Goal: Task Accomplishment & Management: Use online tool/utility

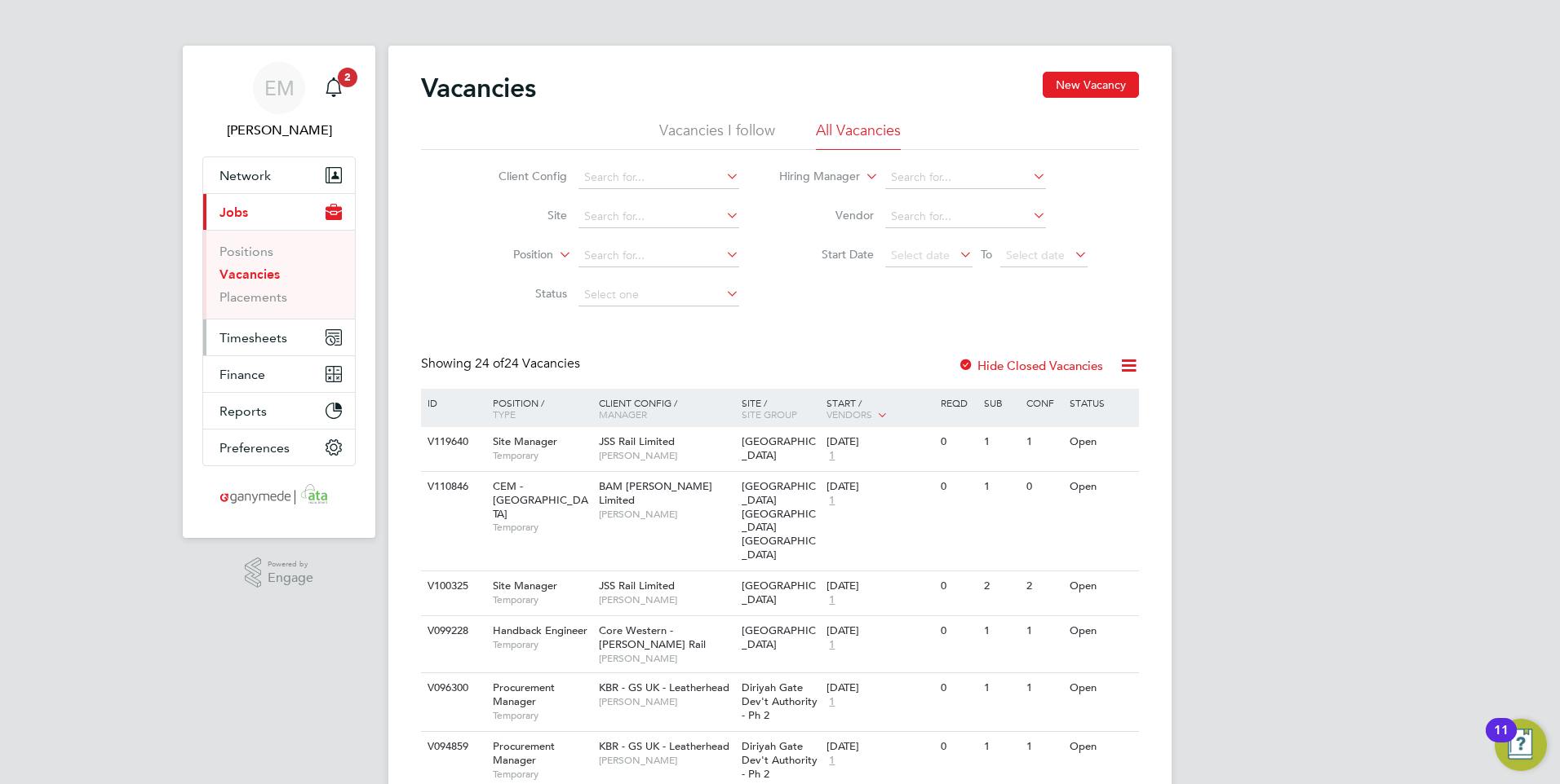
click at [262, 334] on span "Timesheets" at bounding box center [253, 338] width 68 height 16
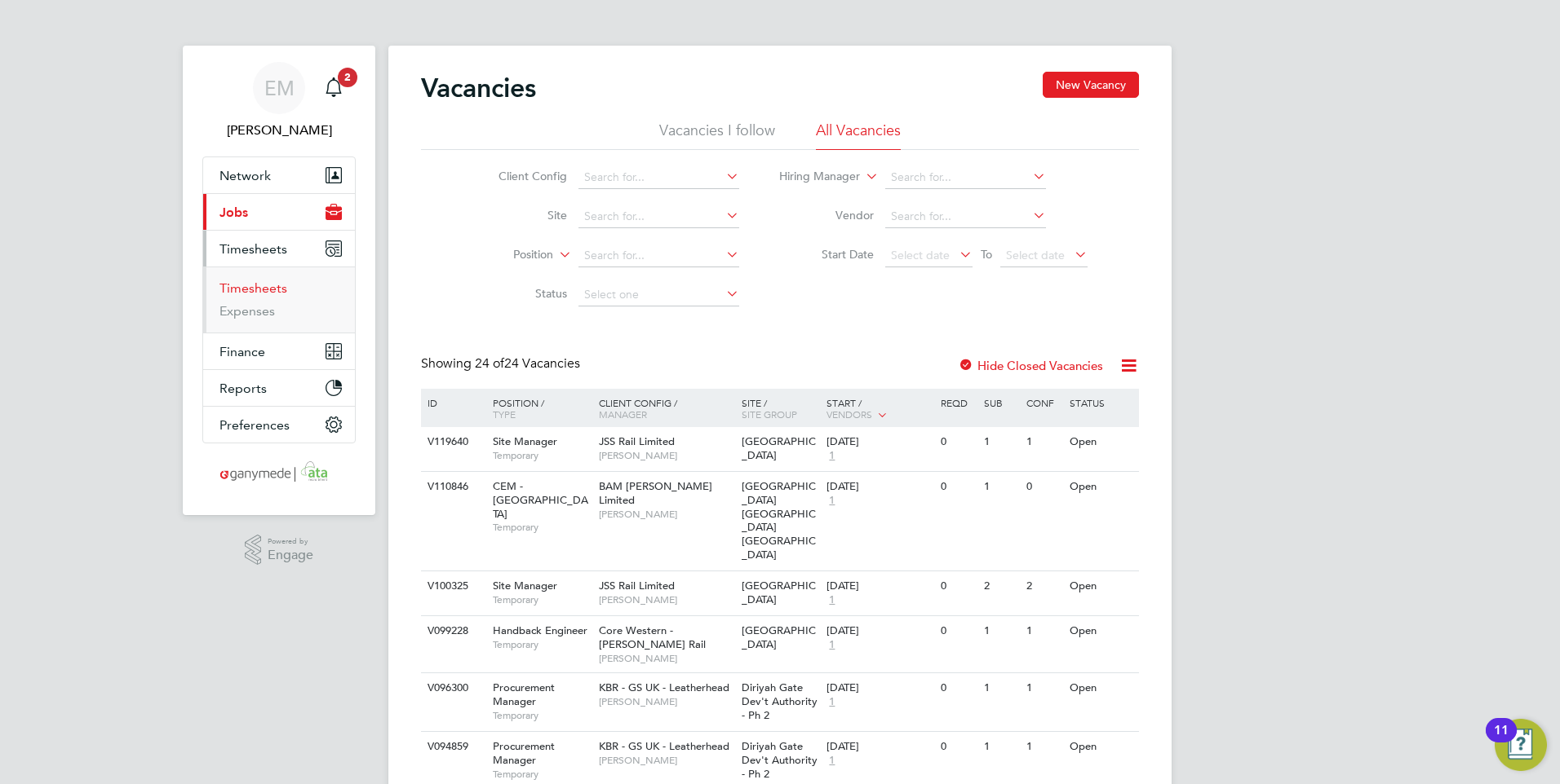
click at [272, 292] on link "Timesheets" at bounding box center [253, 288] width 68 height 16
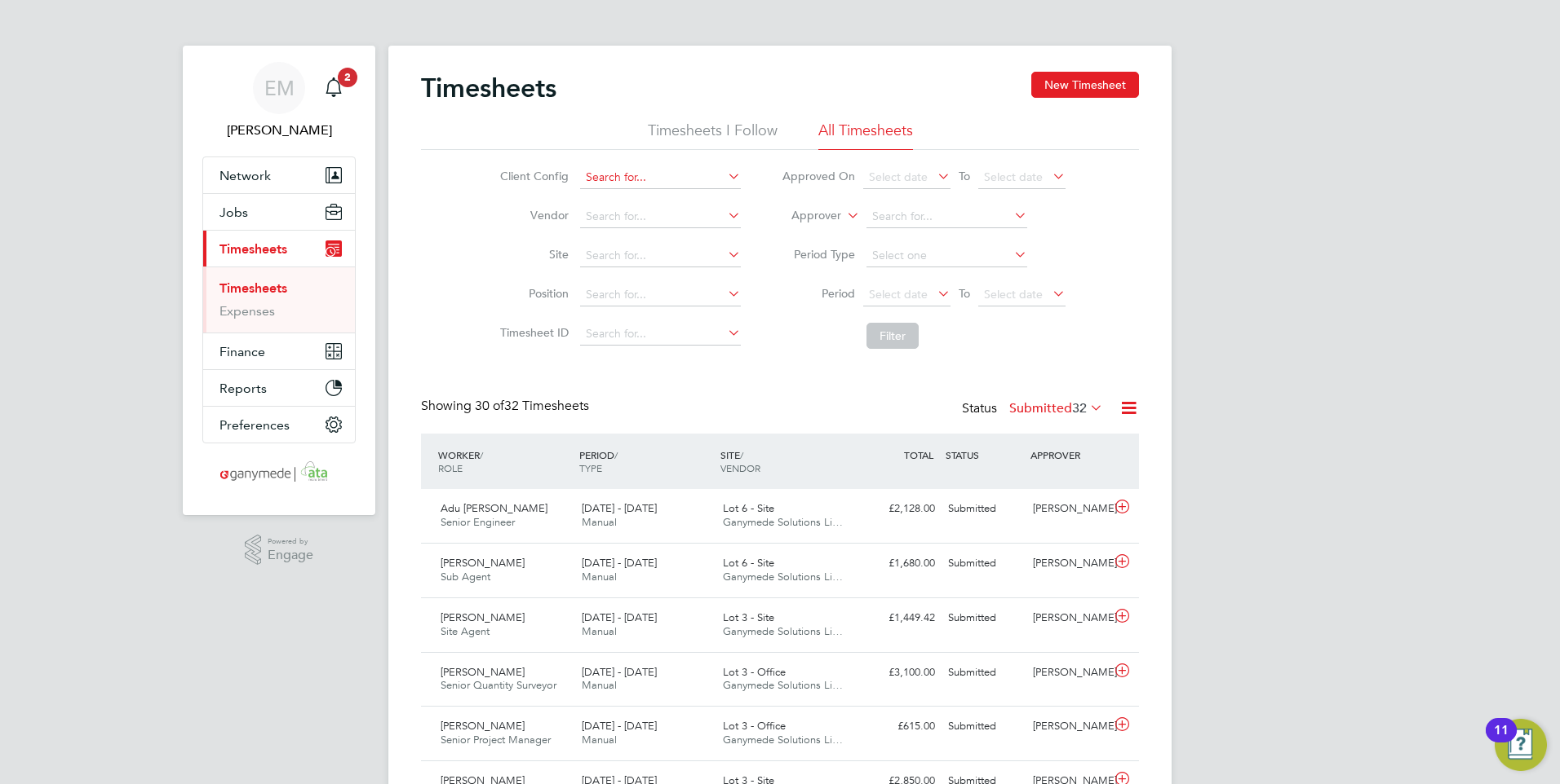
click at [640, 168] on input at bounding box center [660, 177] width 160 height 23
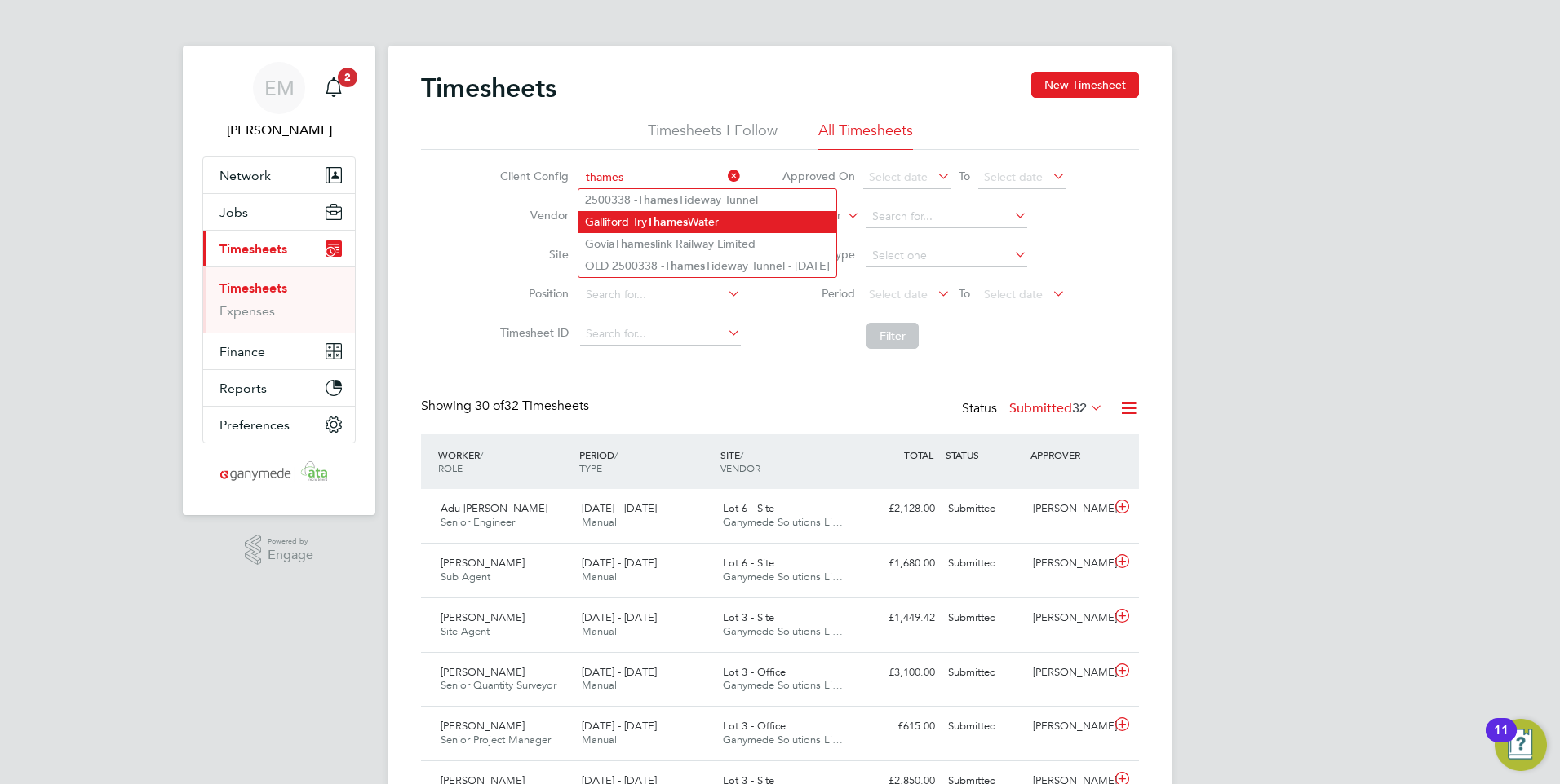
click at [688, 224] on b "Thames" at bounding box center [666, 222] width 40 height 14
type input "Galliford Try Thames Water"
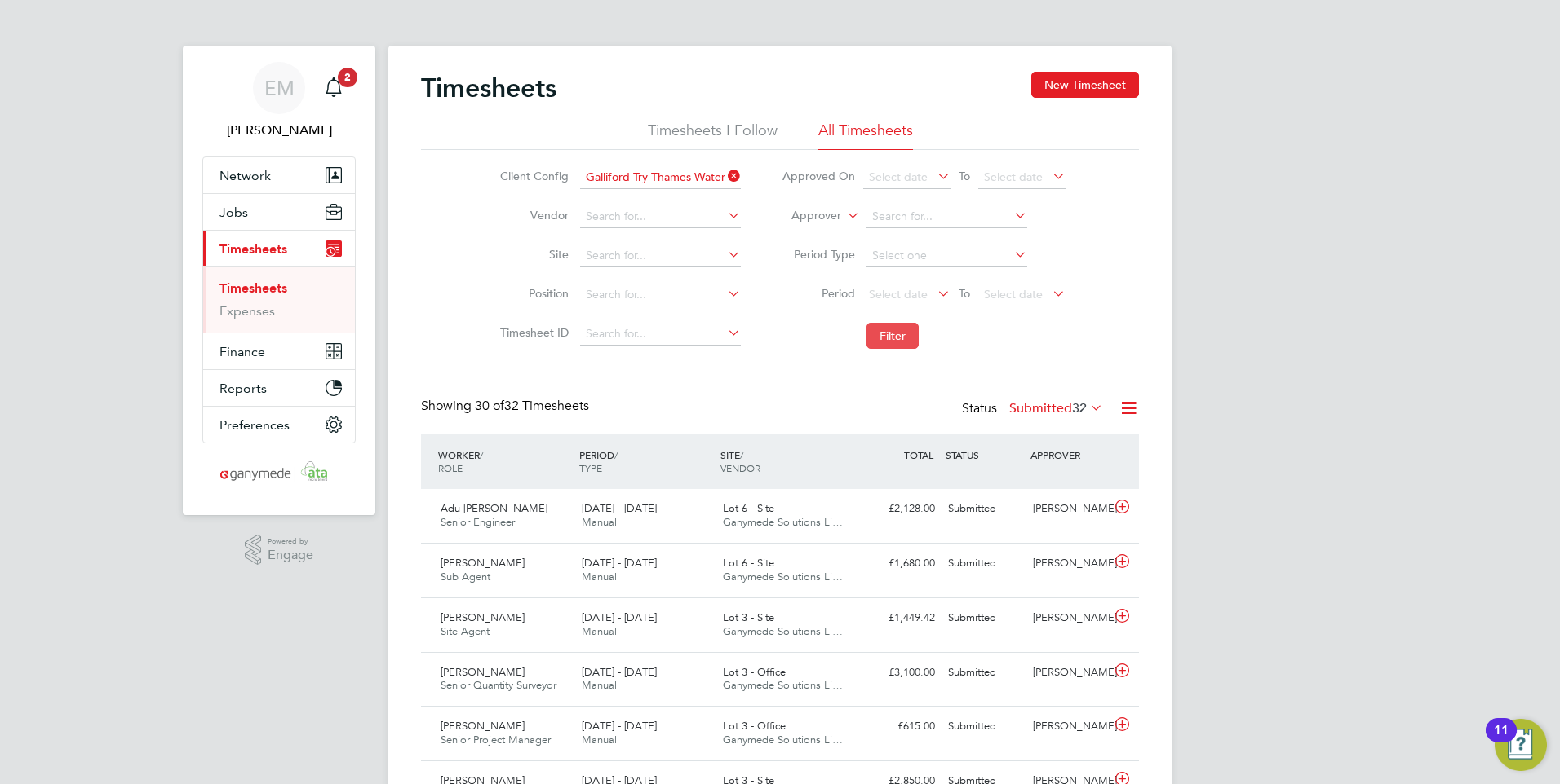
click at [889, 339] on button "Filter" at bounding box center [892, 336] width 52 height 27
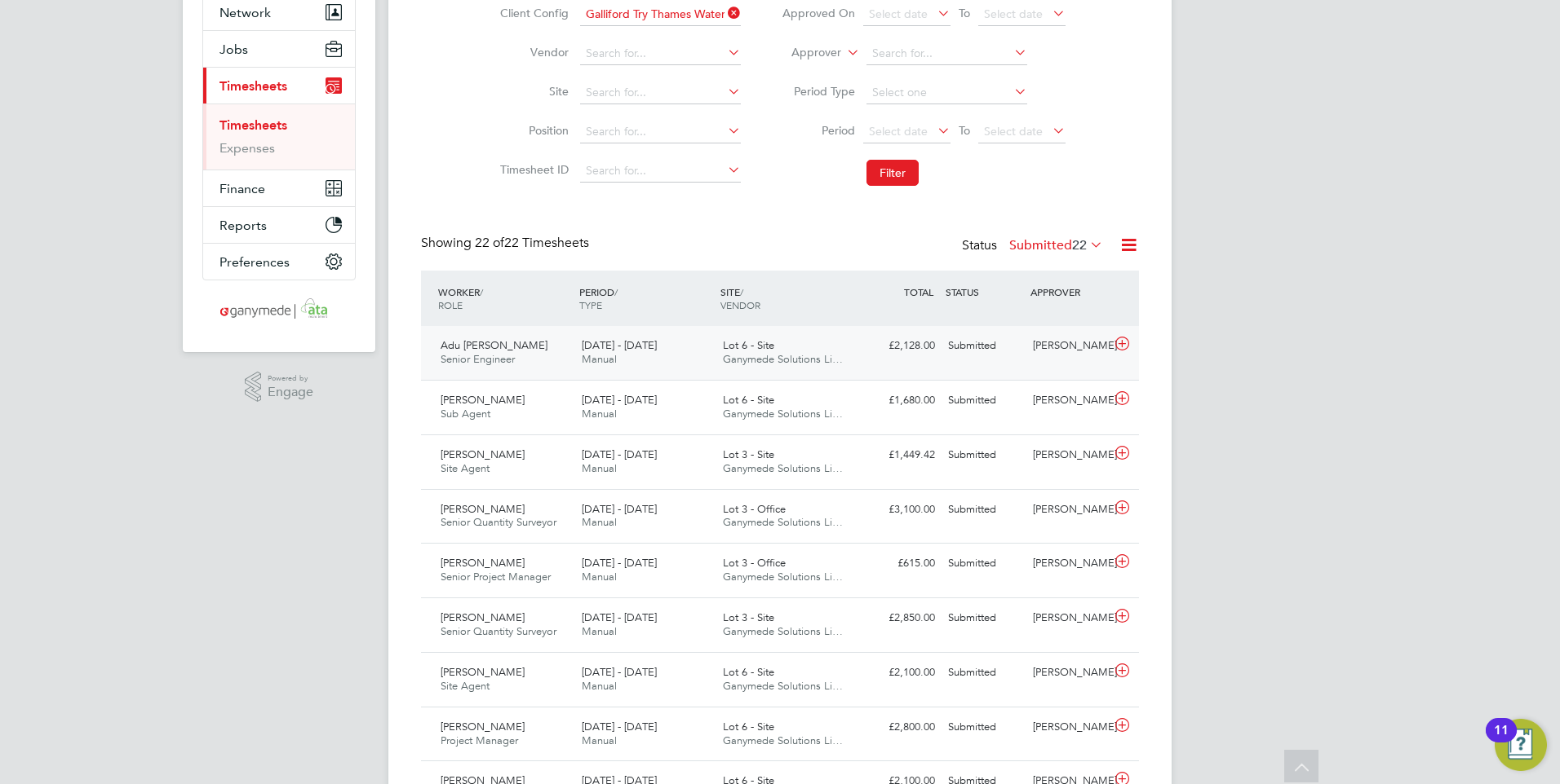
click at [597, 345] on span "18 - 24 Aug 2025" at bounding box center [619, 345] width 75 height 14
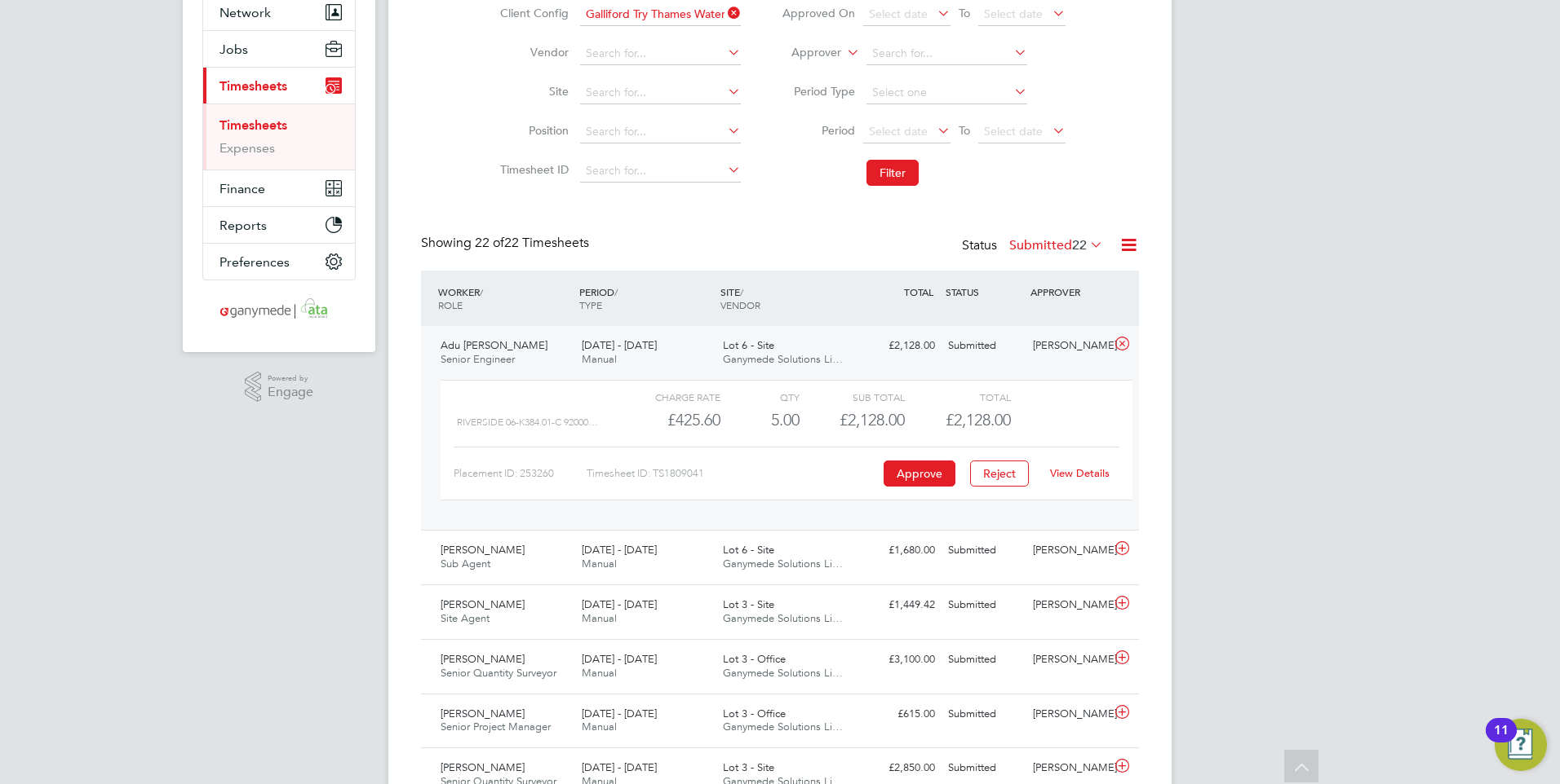
click at [1075, 472] on link "View Details" at bounding box center [1079, 474] width 60 height 14
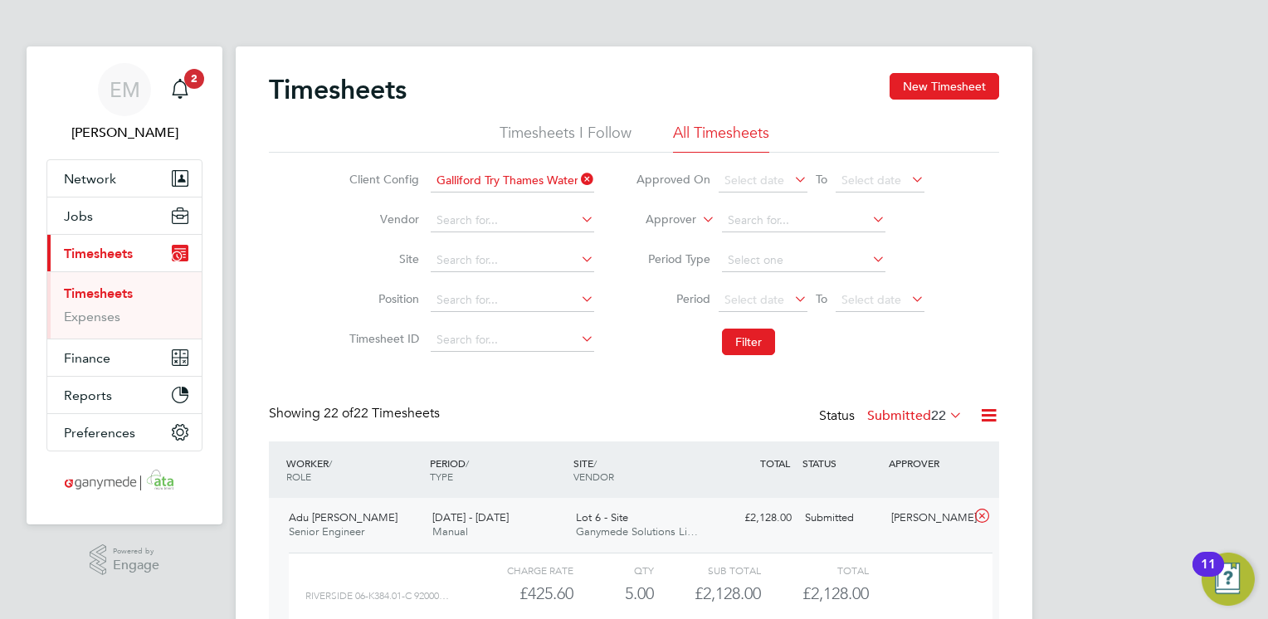
scroll to position [41, 144]
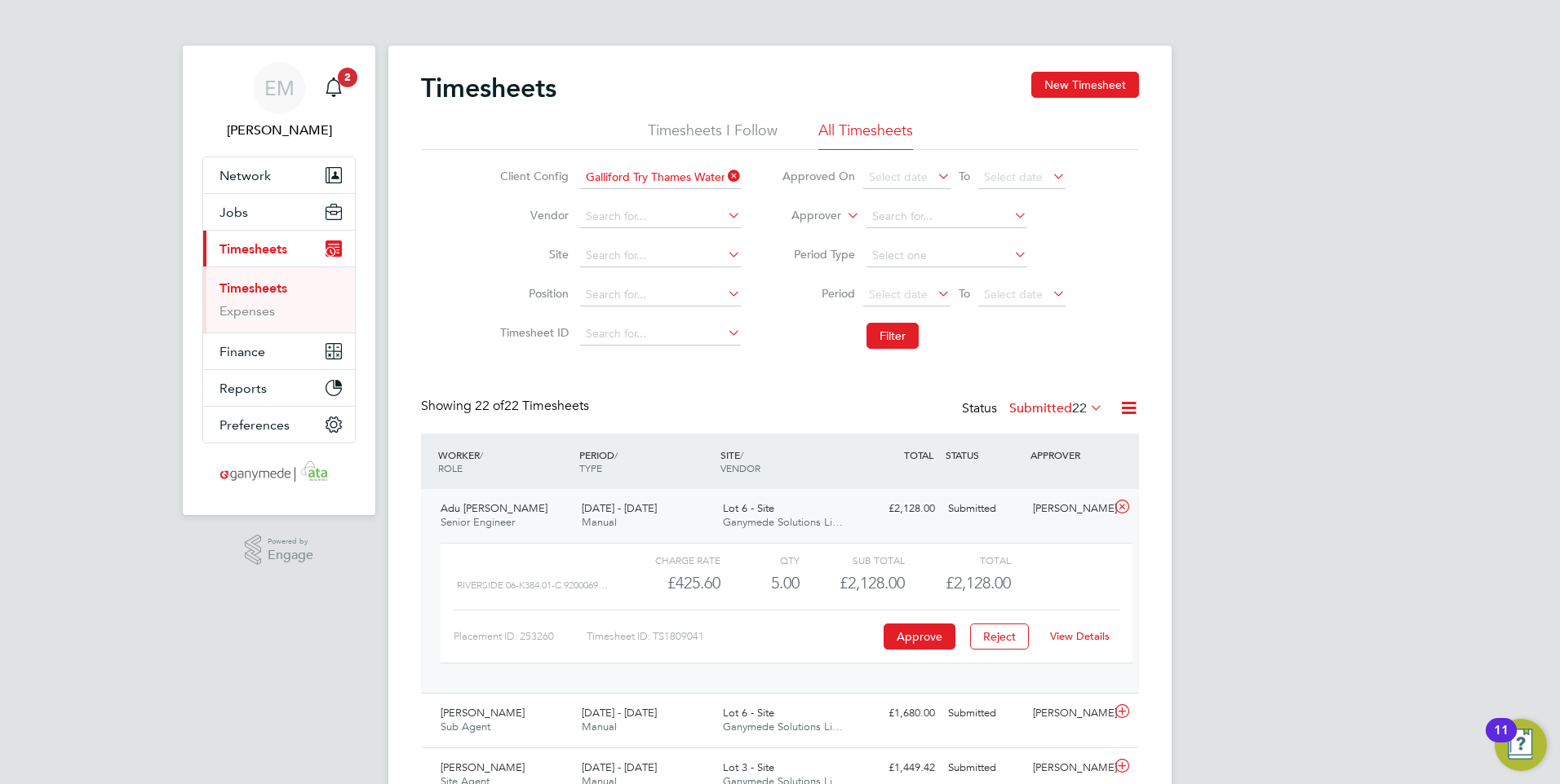
click at [269, 290] on link "Timesheets" at bounding box center [253, 288] width 68 height 16
click at [881, 335] on button "Filter" at bounding box center [892, 336] width 52 height 27
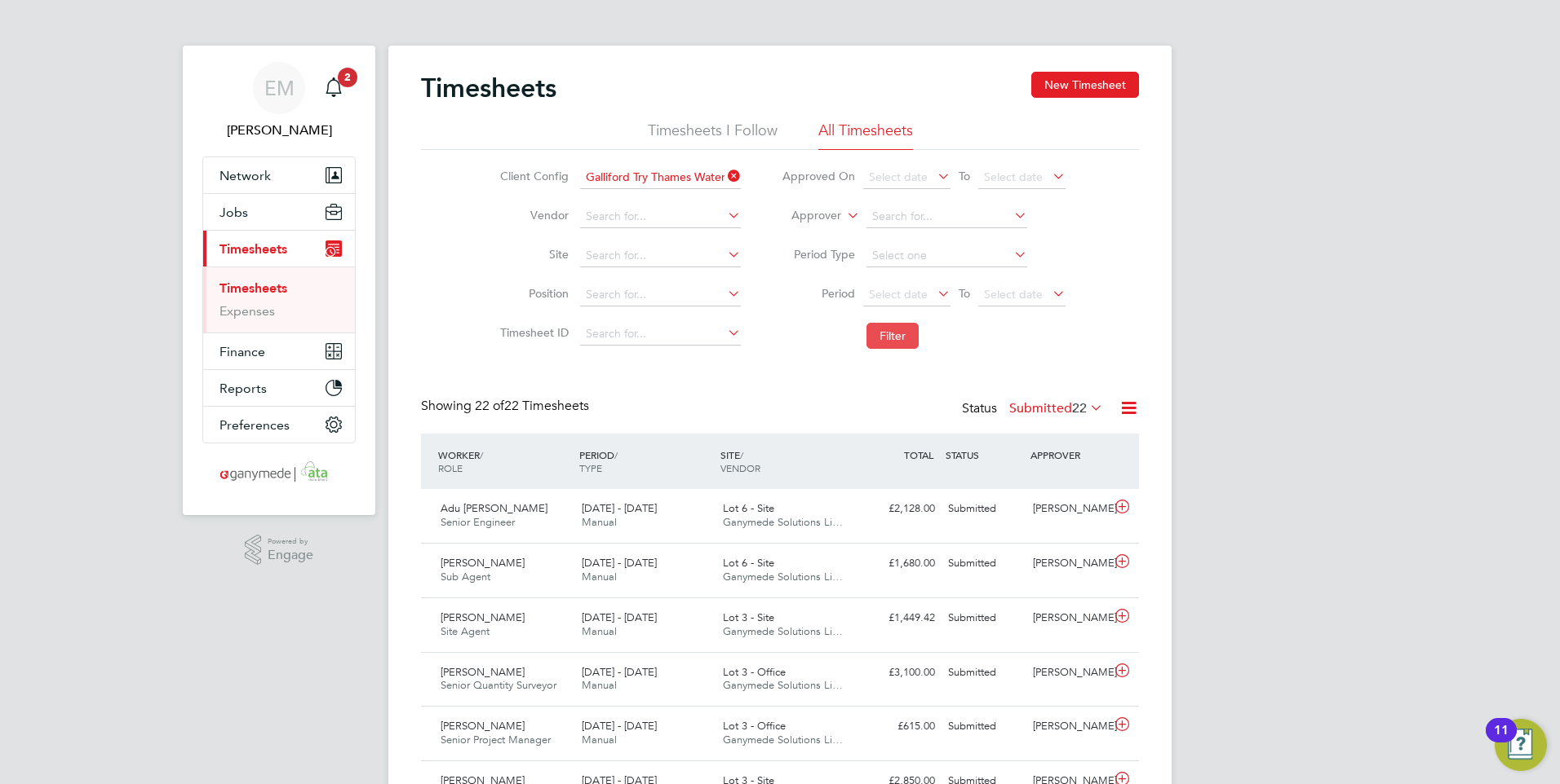
click at [879, 329] on button "Filter" at bounding box center [892, 336] width 52 height 27
click at [341, 83] on span "2" at bounding box center [348, 78] width 20 height 20
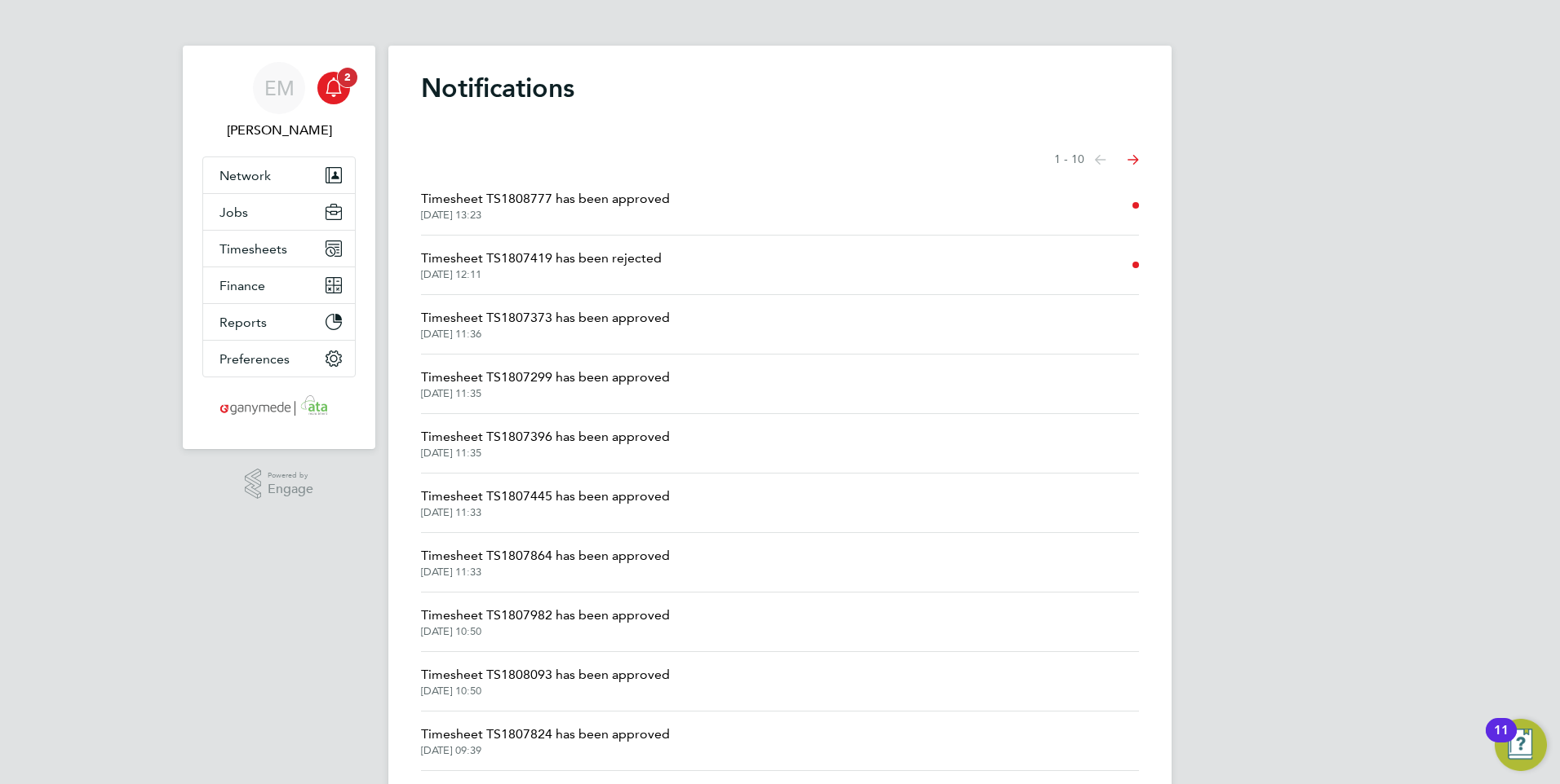
click at [338, 74] on span "2" at bounding box center [348, 78] width 20 height 20
click at [280, 244] on span "Timesheets" at bounding box center [253, 250] width 68 height 16
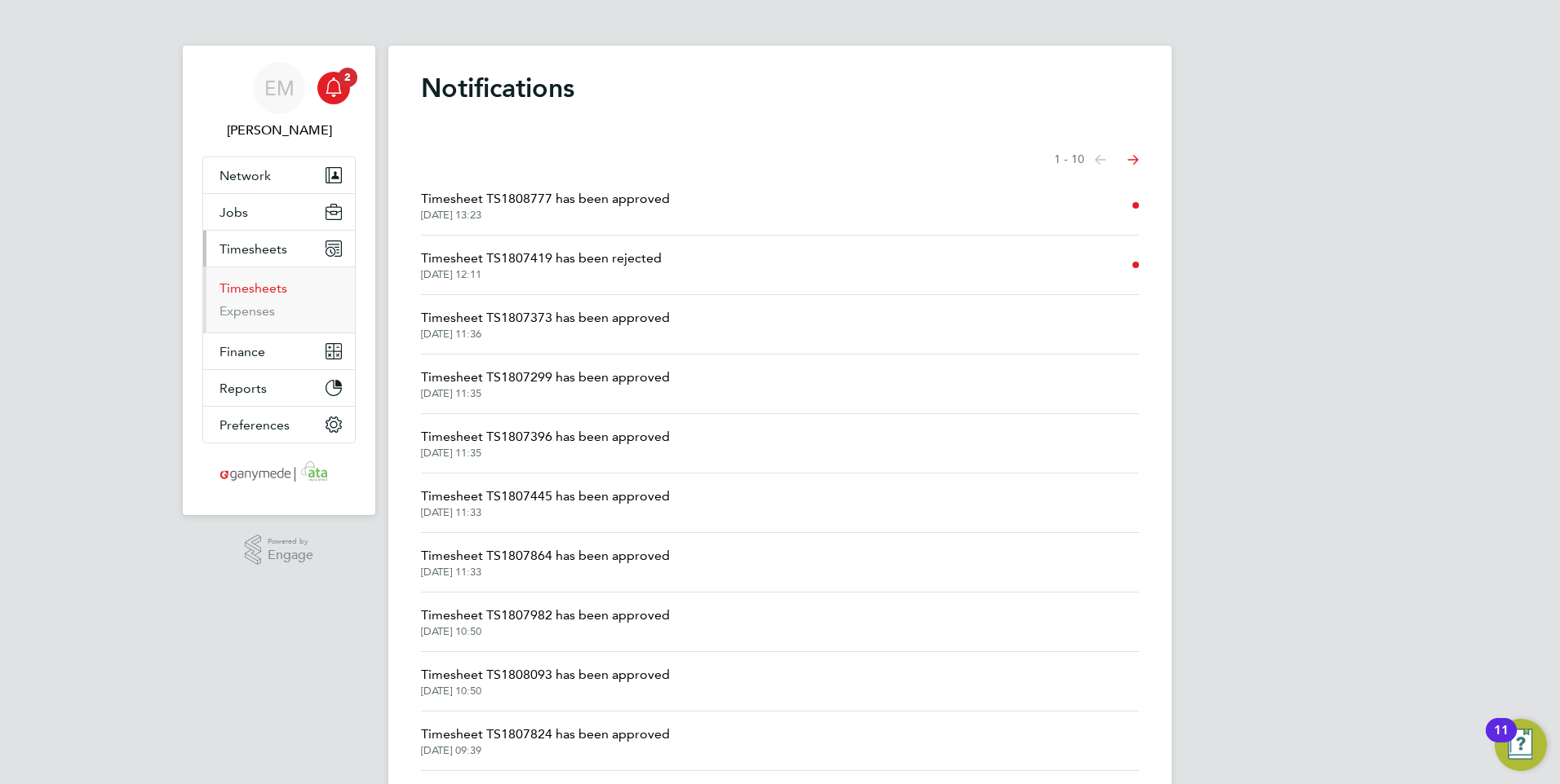
click at [264, 291] on link "Timesheets" at bounding box center [253, 288] width 68 height 16
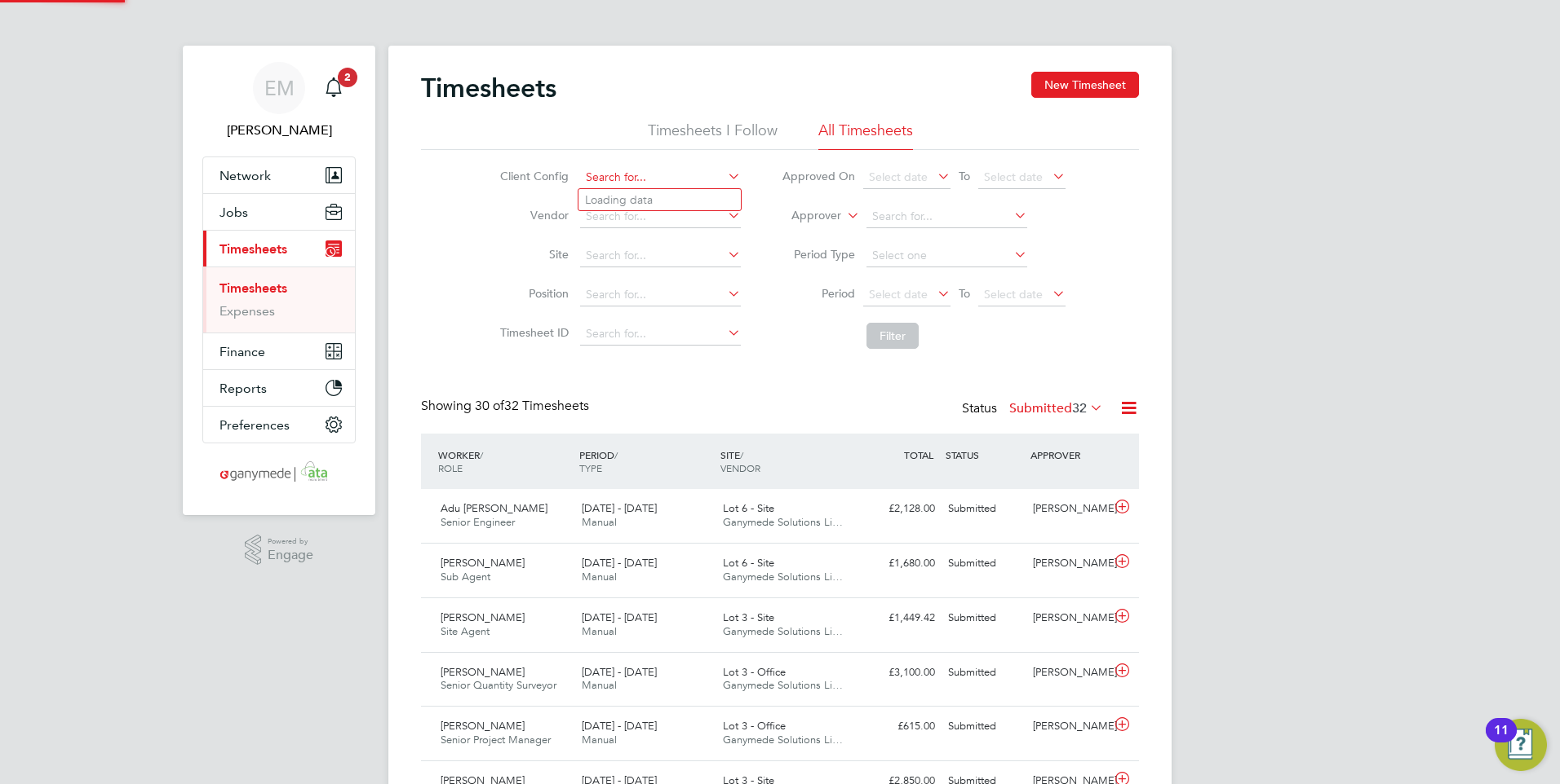
click at [636, 178] on input at bounding box center [660, 177] width 160 height 23
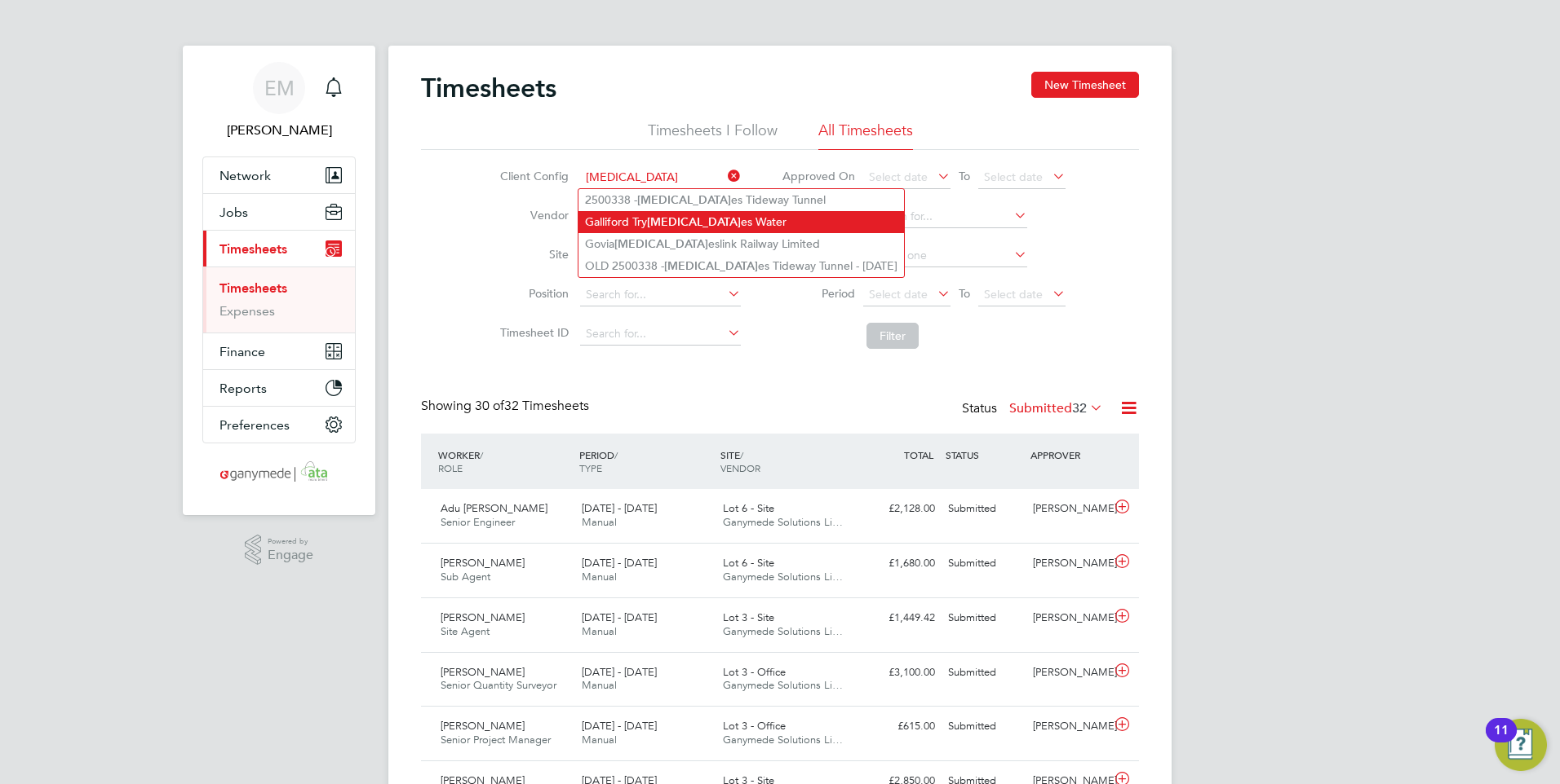
click at [643, 220] on li "Galliford Try Tham es Water" at bounding box center [740, 222] width 325 height 22
type input "Galliford Try Thames Water"
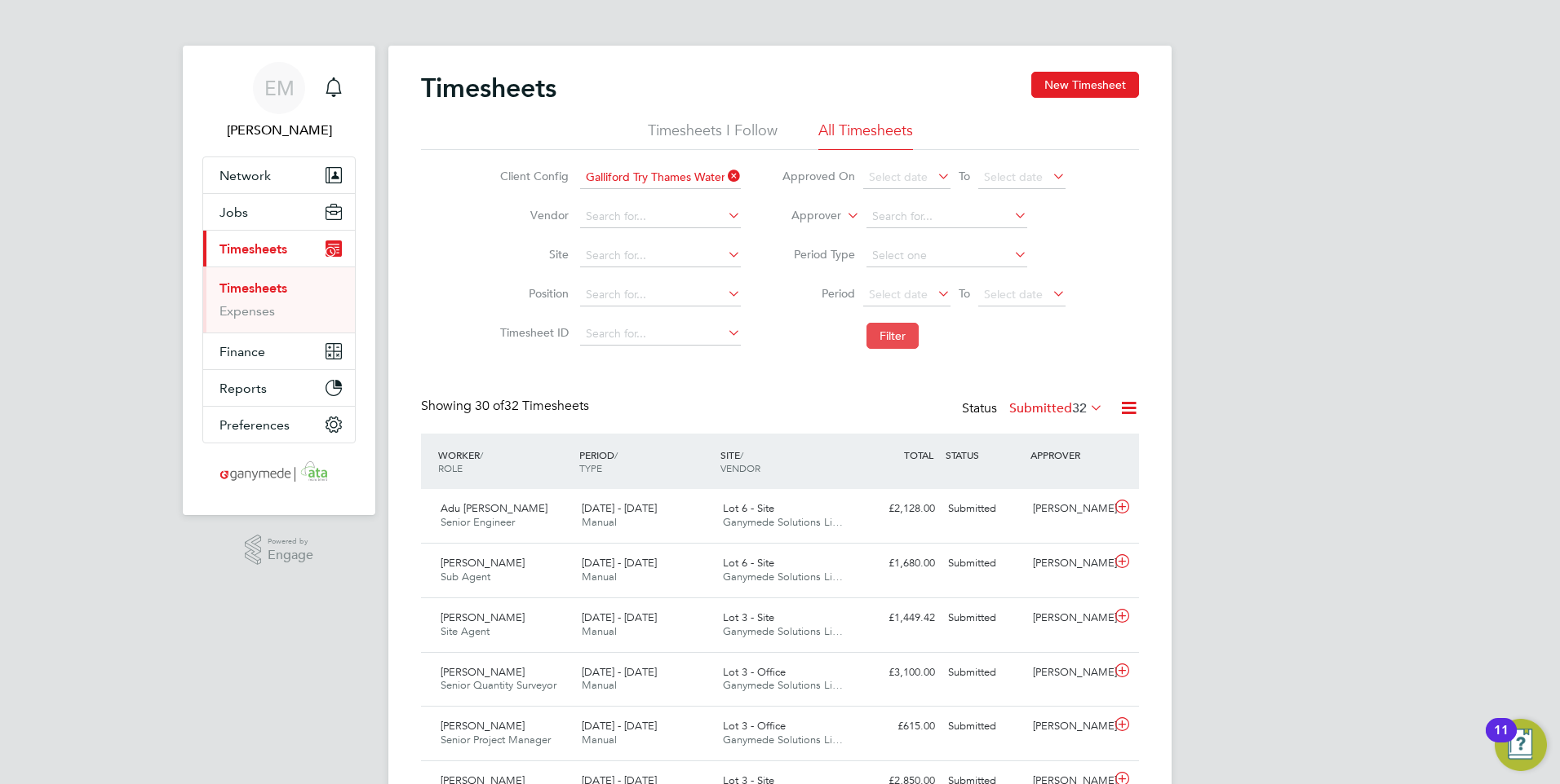
click at [898, 337] on button "Filter" at bounding box center [892, 336] width 52 height 27
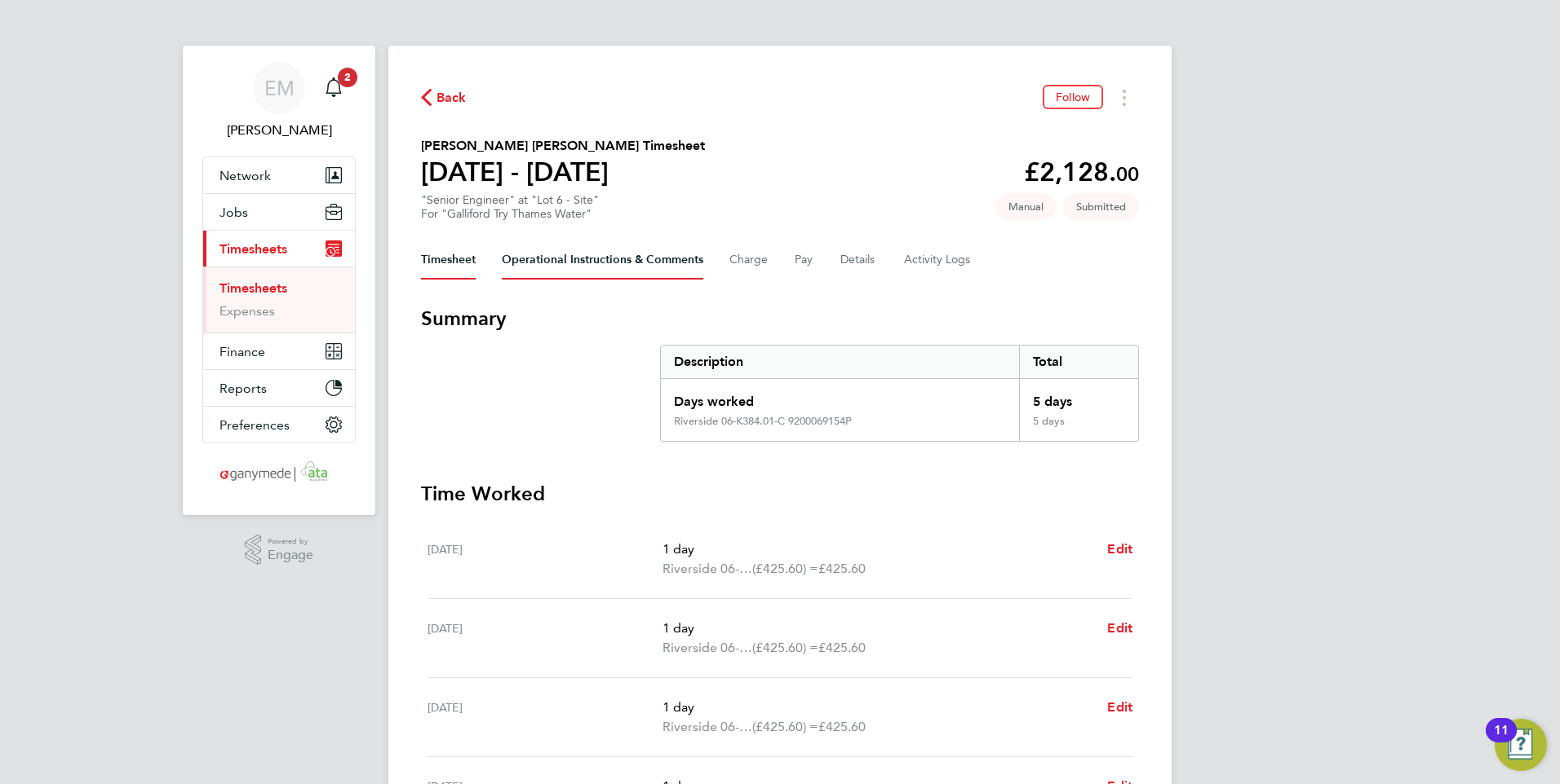
click at [611, 256] on Comments-tab "Operational Instructions & Comments" at bounding box center [602, 260] width 202 height 39
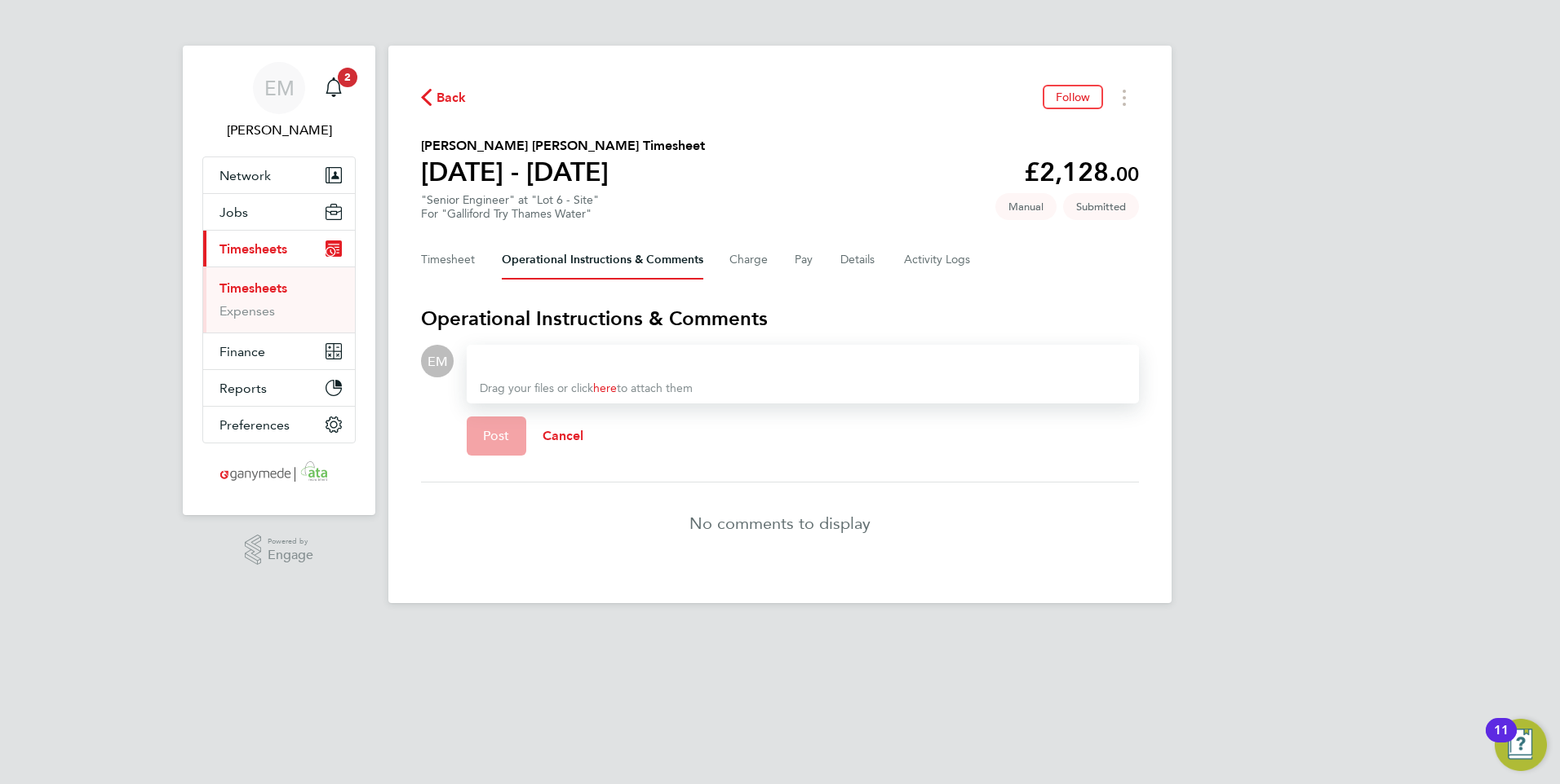
click at [560, 362] on div at bounding box center [802, 362] width 646 height 20
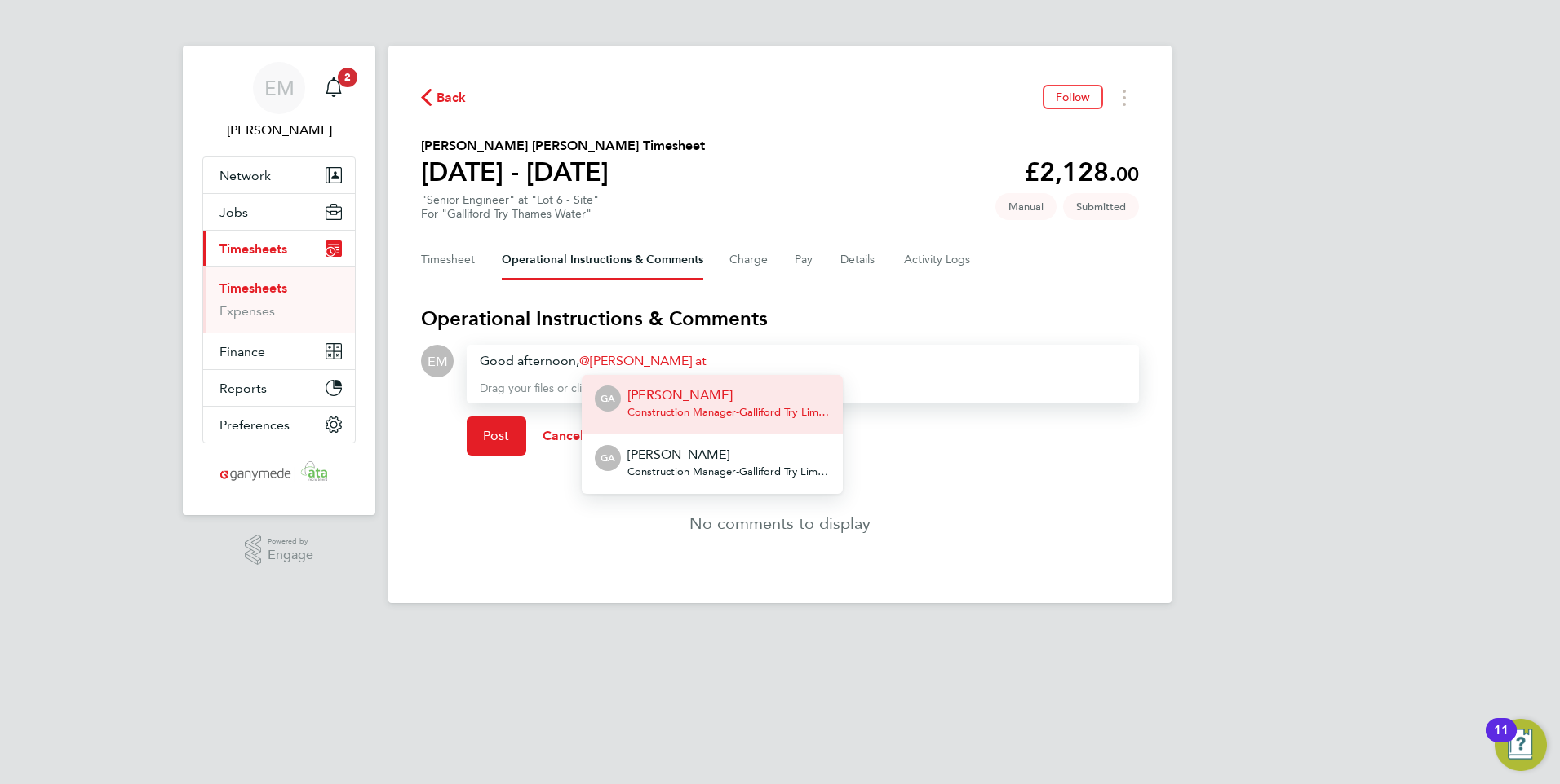
click at [718, 398] on p "Gary Attwell" at bounding box center [728, 396] width 202 height 20
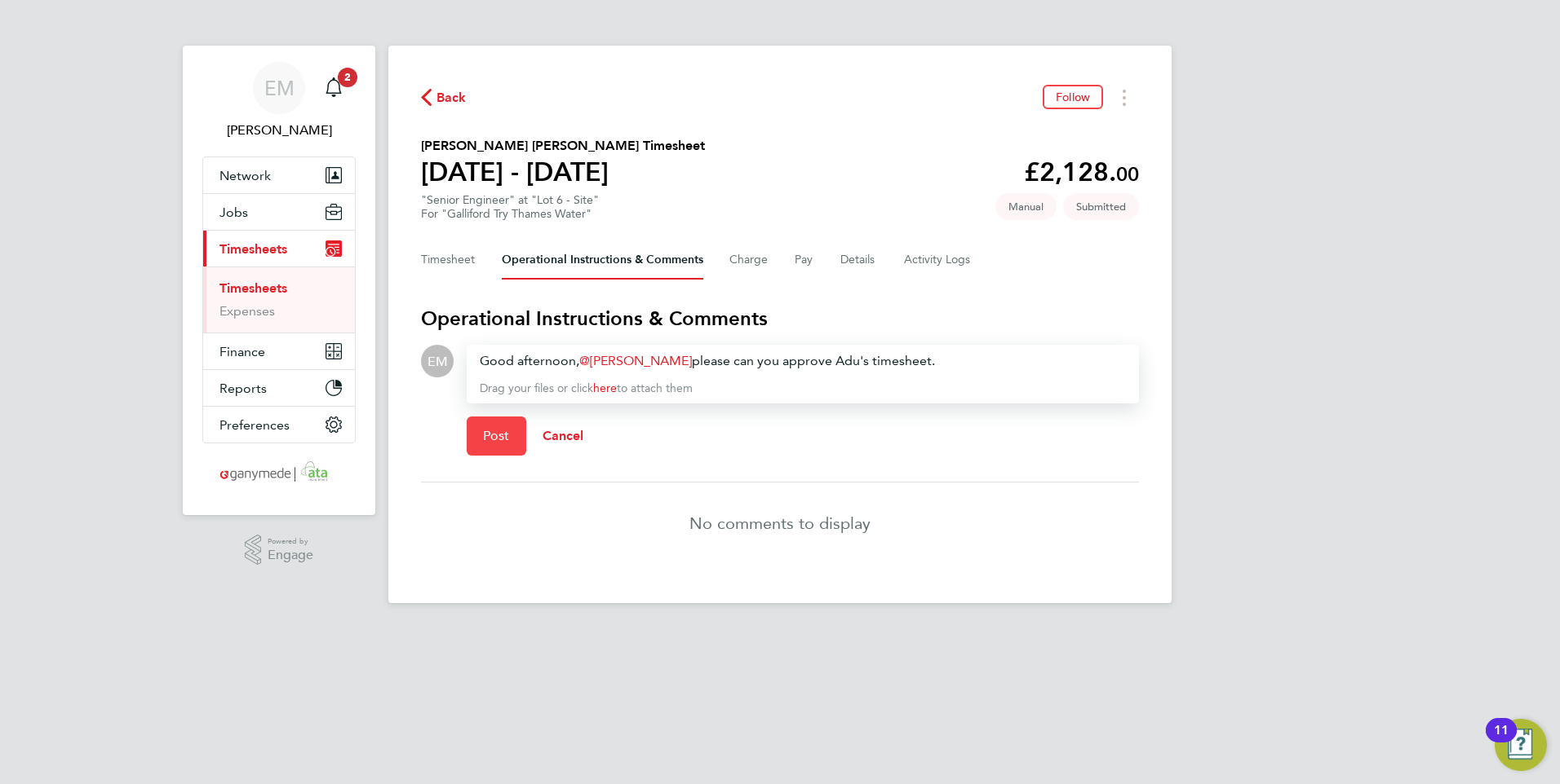
click at [505, 438] on span "Post" at bounding box center [495, 436] width 27 height 17
